Goal: Transaction & Acquisition: Download file/media

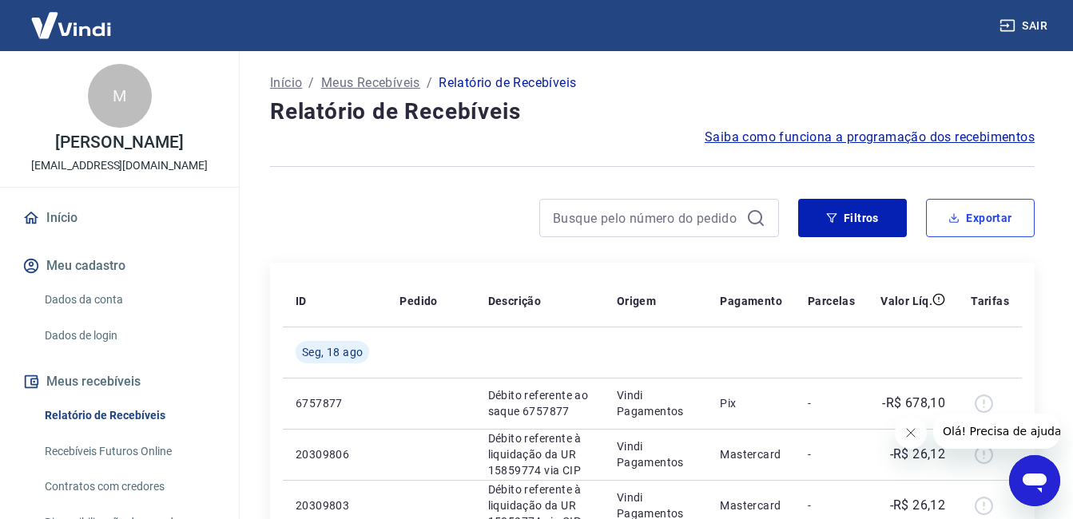
click at [971, 220] on button "Exportar" at bounding box center [980, 218] width 109 height 38
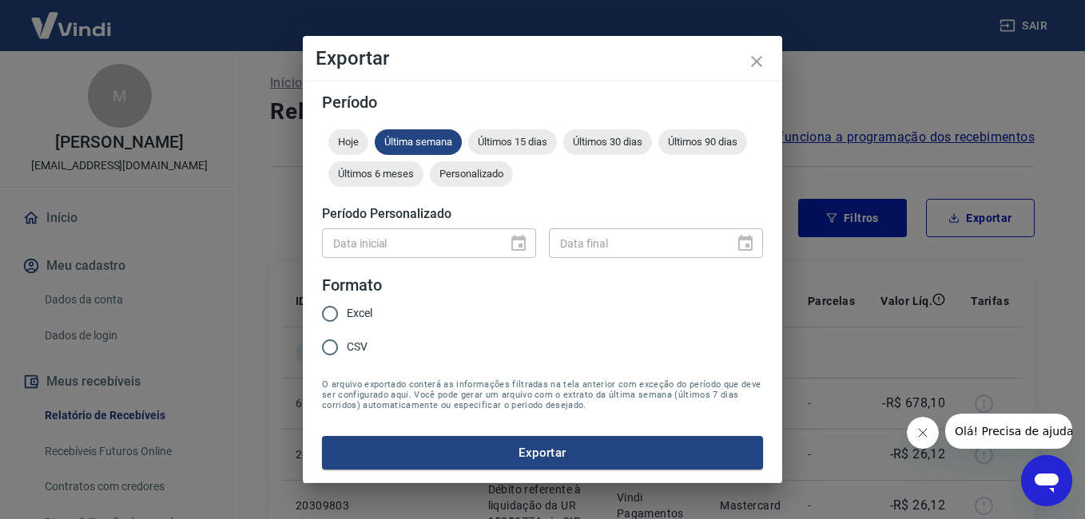
click at [509, 157] on div "Hoje Última semana Últimos 15 dias Últimos 30 dias Últimos 90 dias Últimos 6 me…" at bounding box center [542, 161] width 441 height 64
click at [521, 144] on span "Últimos 15 dias" at bounding box center [512, 142] width 89 height 12
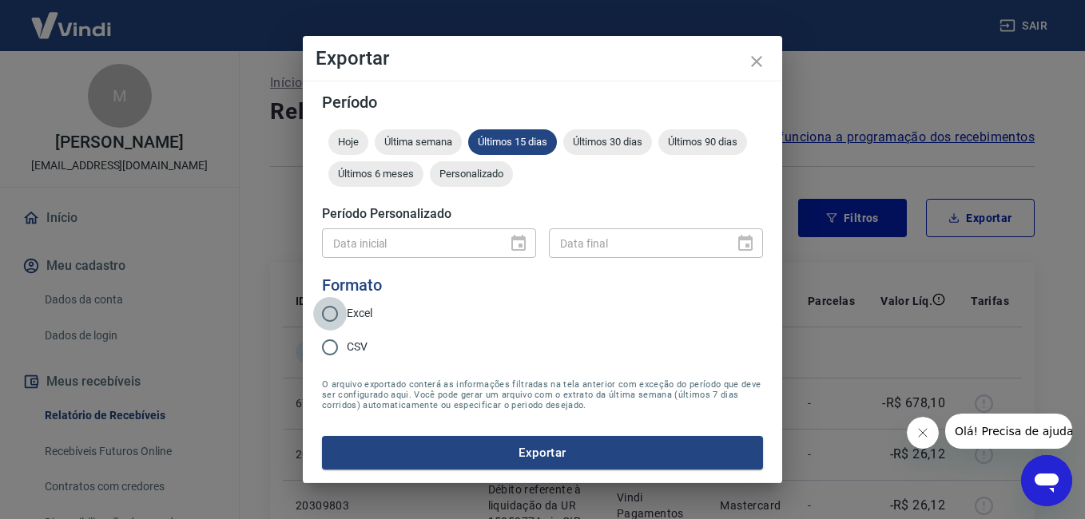
click at [331, 320] on input "Excel" at bounding box center [330, 314] width 34 height 34
radio input "true"
click at [464, 476] on div "Período Hoje Última semana Últimos 15 dias Últimos 30 dias Últimos 90 dias Últi…" at bounding box center [542, 282] width 479 height 403
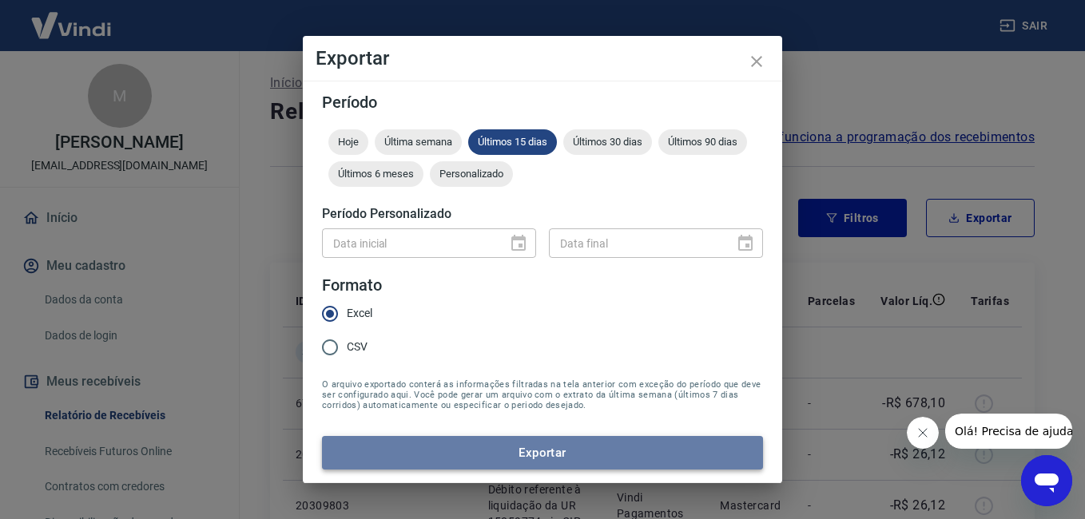
click at [475, 458] on button "Exportar" at bounding box center [542, 453] width 441 height 34
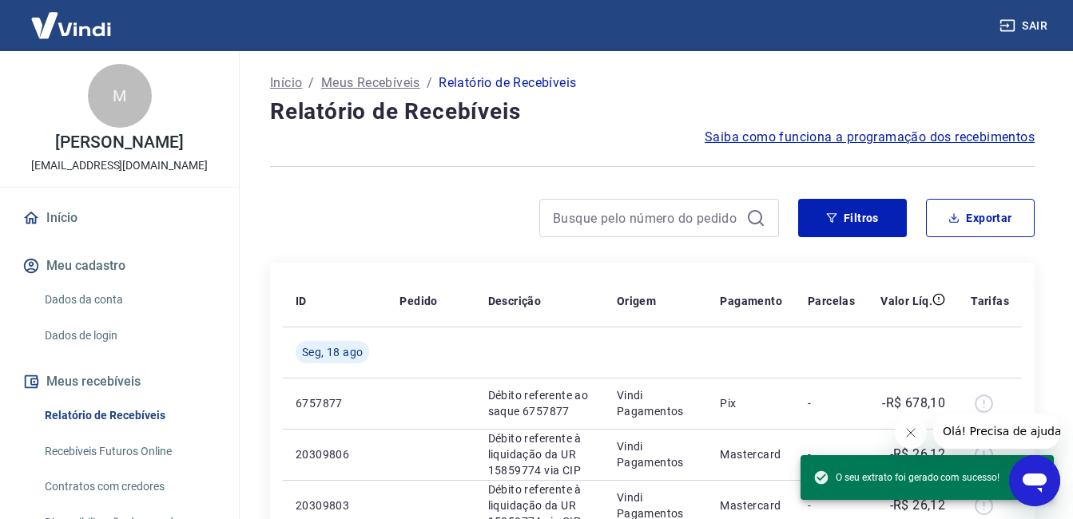
scroll to position [509, 0]
